Goal: Find specific page/section: Find specific page/section

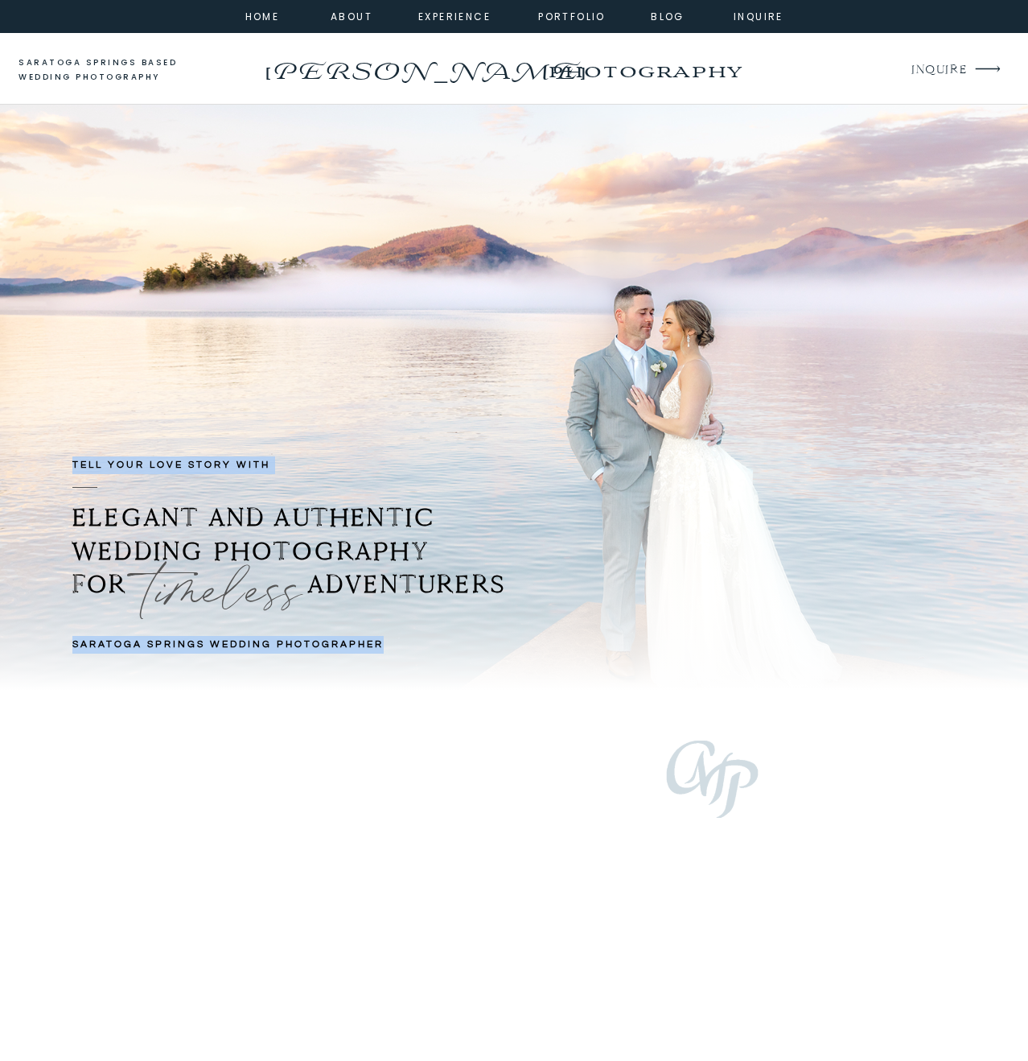
drag, startPoint x: 70, startPoint y: 646, endPoint x: 379, endPoint y: 640, distance: 309.1
click at [379, 640] on div "TELL YOUR LOVE STORY with Saratoga Springs Wedding Photographer" at bounding box center [514, 397] width 966 height 585
click at [379, 640] on b "Saratoga Springs Wedding Photographer" at bounding box center [227, 644] width 311 height 10
drag, startPoint x: 388, startPoint y: 641, endPoint x: 73, endPoint y: 641, distance: 314.7
click at [73, 641] on h1 "Saratoga Springs Wedding Photographer" at bounding box center [289, 647] width 435 height 22
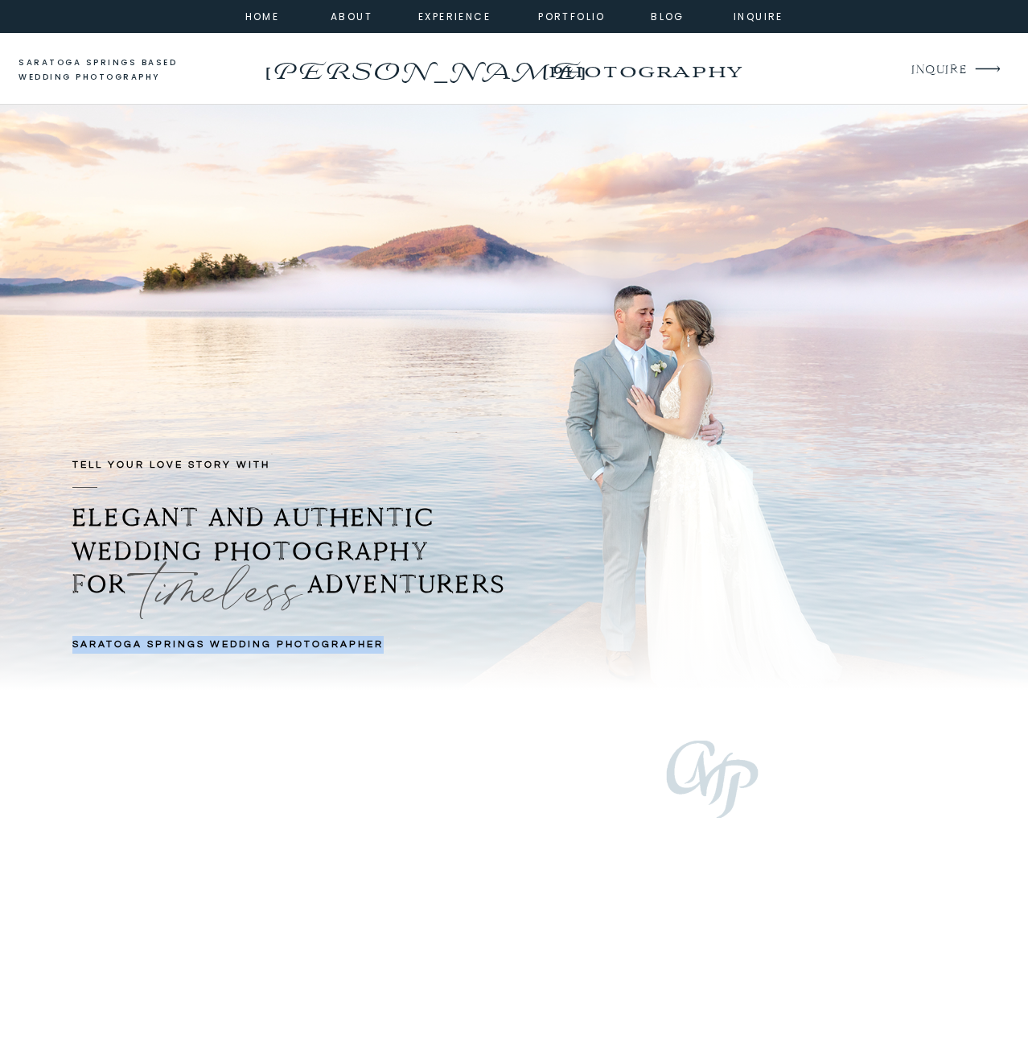
copy b "Saratoga Springs Wedding Photographer"
